Goal: Task Accomplishment & Management: Manage account settings

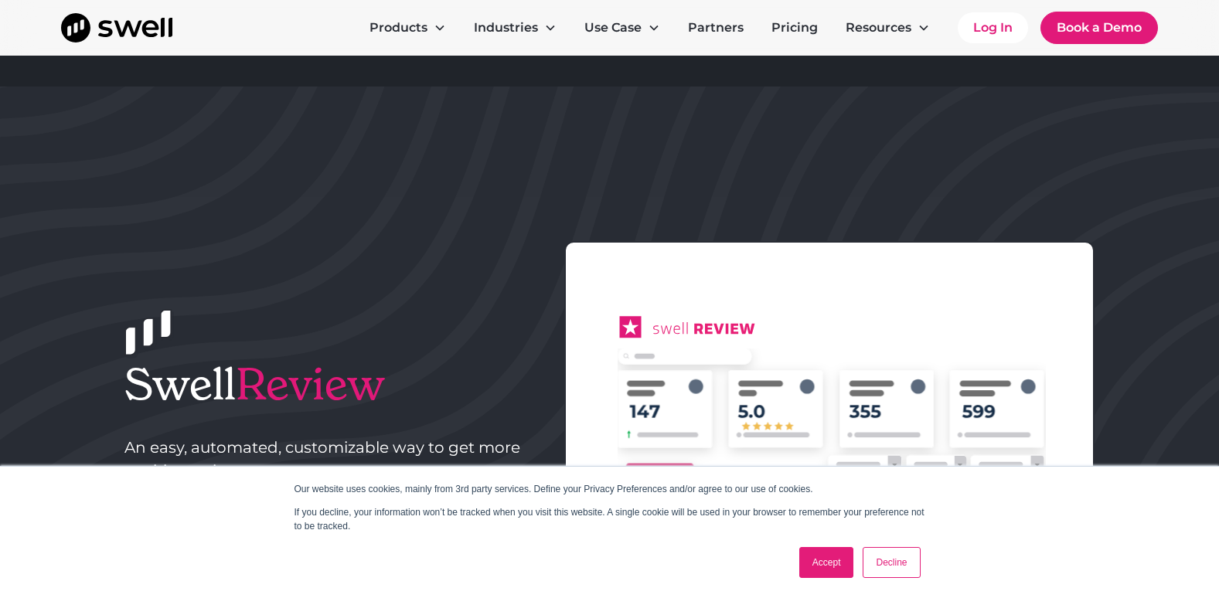
click at [834, 555] on link "Accept" at bounding box center [826, 562] width 55 height 31
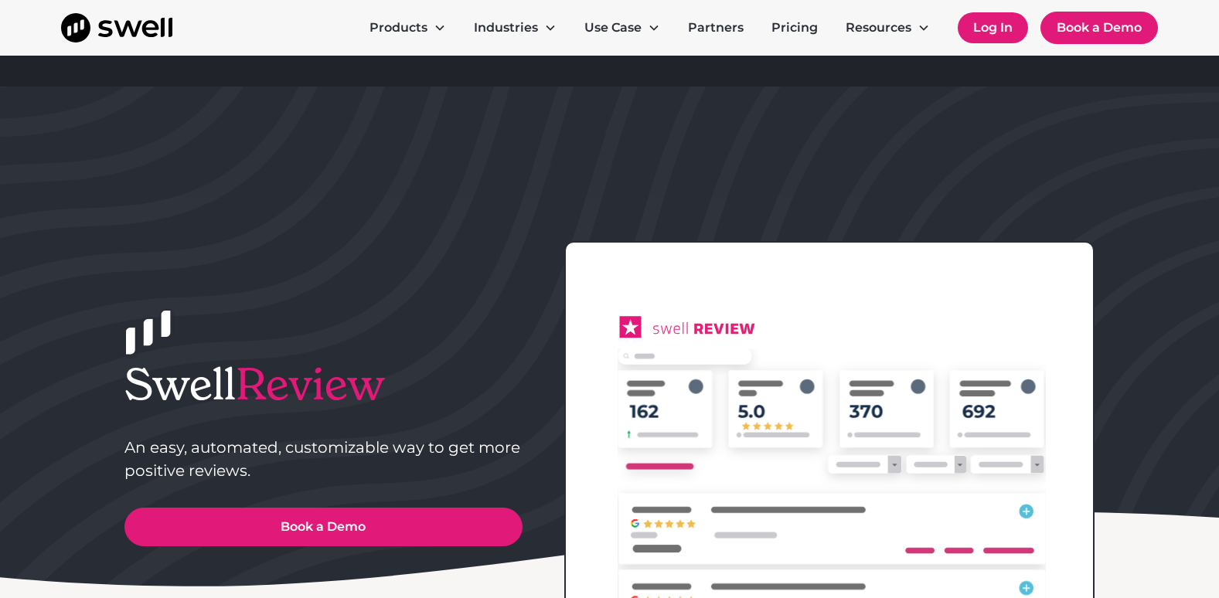
click at [987, 33] on link "Log In" at bounding box center [992, 27] width 70 height 31
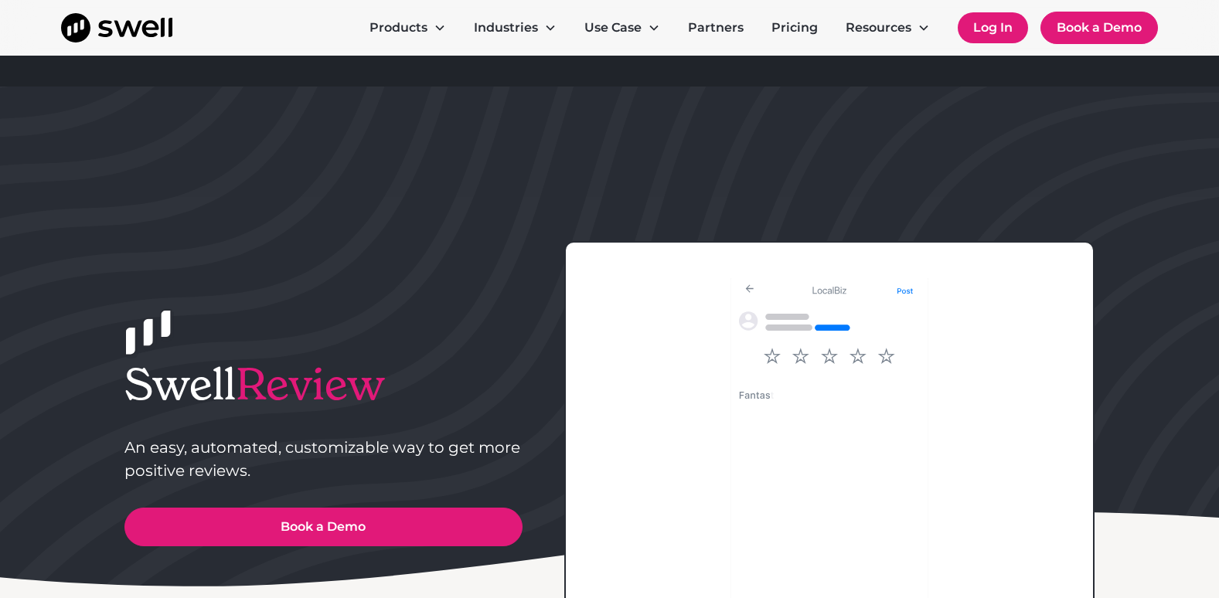
click at [974, 32] on link "Log In" at bounding box center [992, 27] width 70 height 31
click at [975, 29] on link "Log In" at bounding box center [992, 27] width 70 height 31
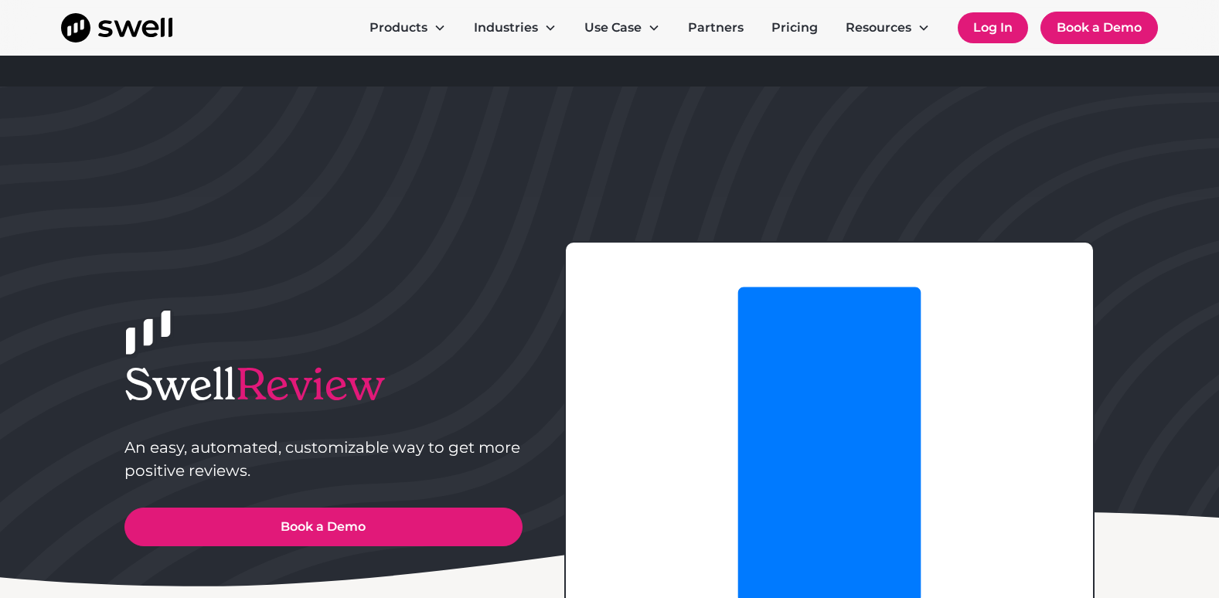
click at [998, 29] on link "Log In" at bounding box center [992, 27] width 70 height 31
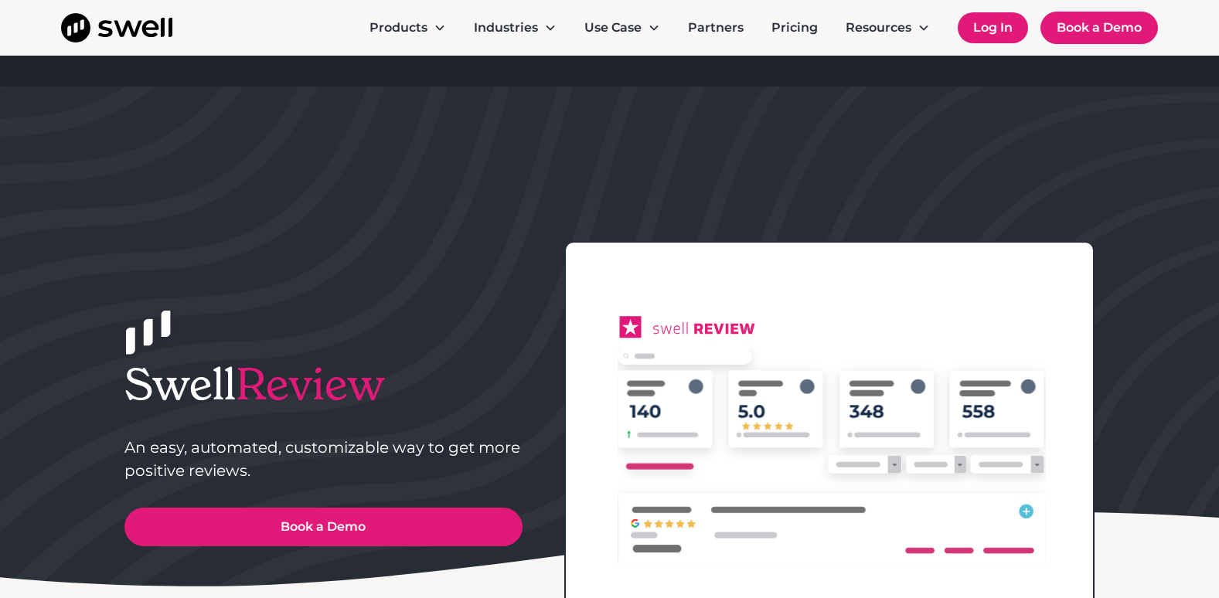
click at [998, 29] on link "Log In" at bounding box center [992, 27] width 70 height 31
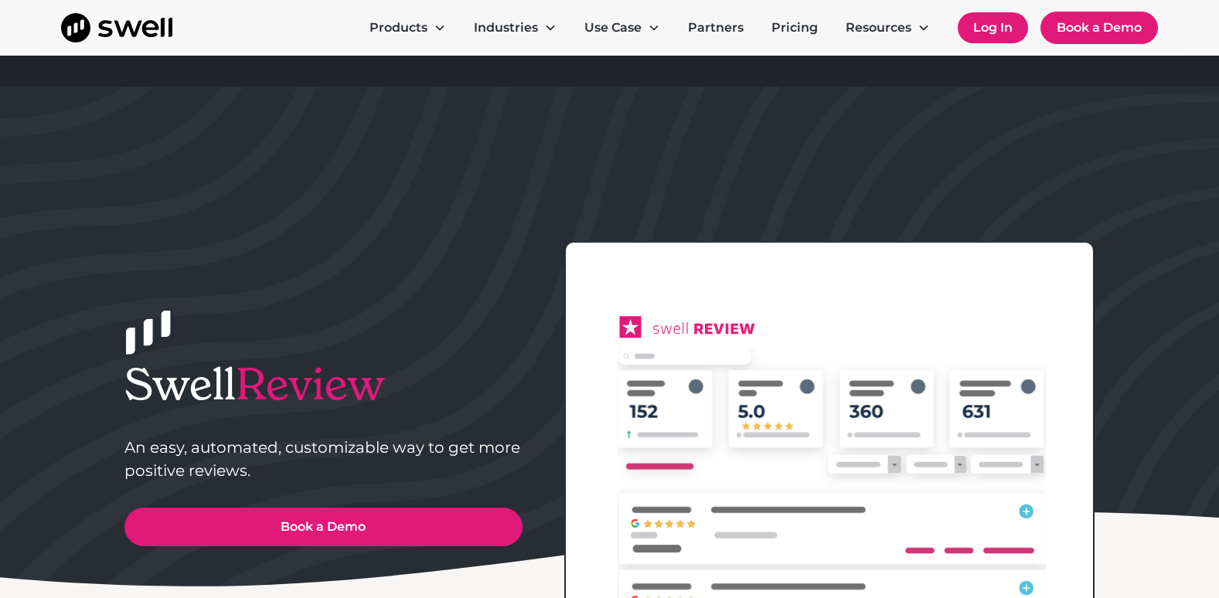
click at [998, 29] on link "Log In" at bounding box center [992, 27] width 70 height 31
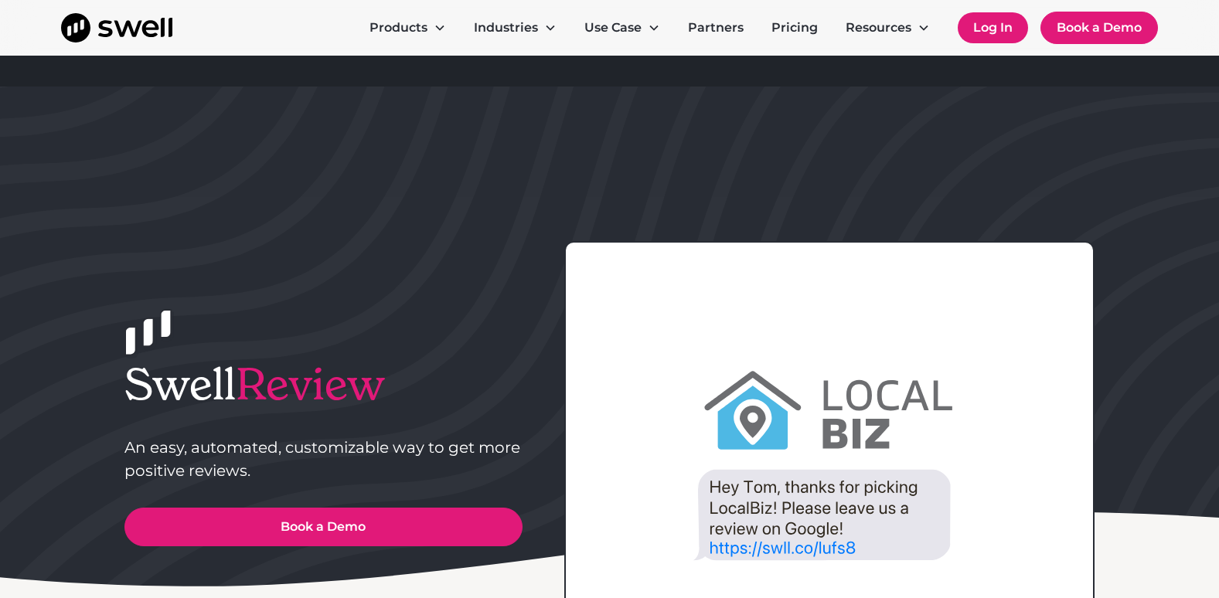
click at [983, 17] on link "Log In" at bounding box center [992, 27] width 70 height 31
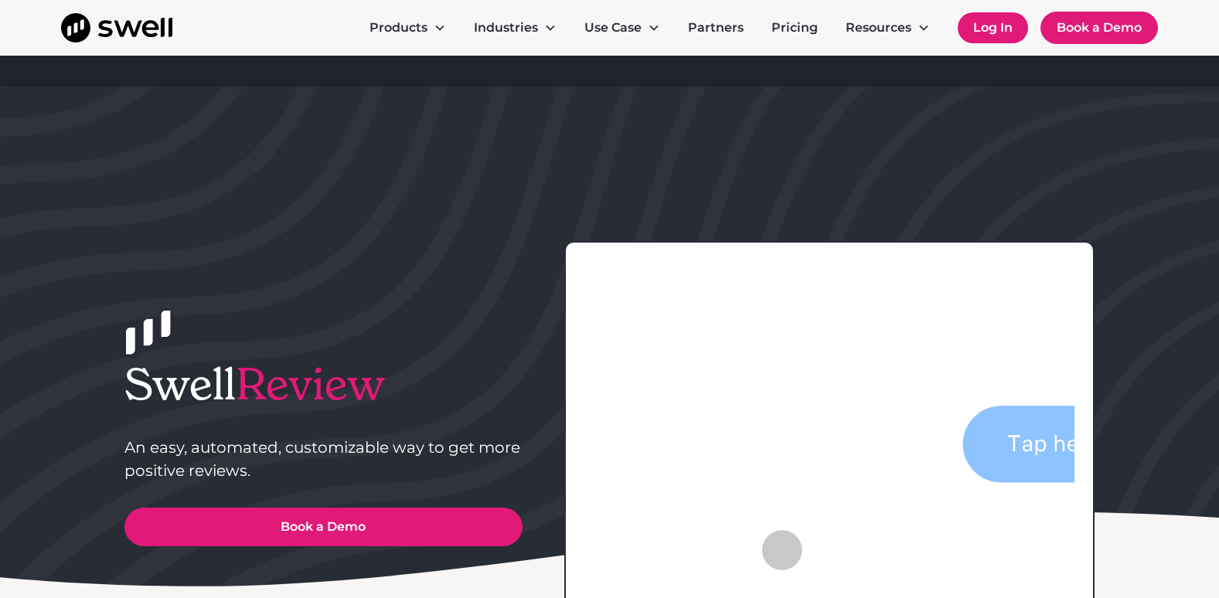
click at [984, 21] on link "Log In" at bounding box center [992, 27] width 70 height 31
